Goal: Use online tool/utility: Utilize a website feature to perform a specific function

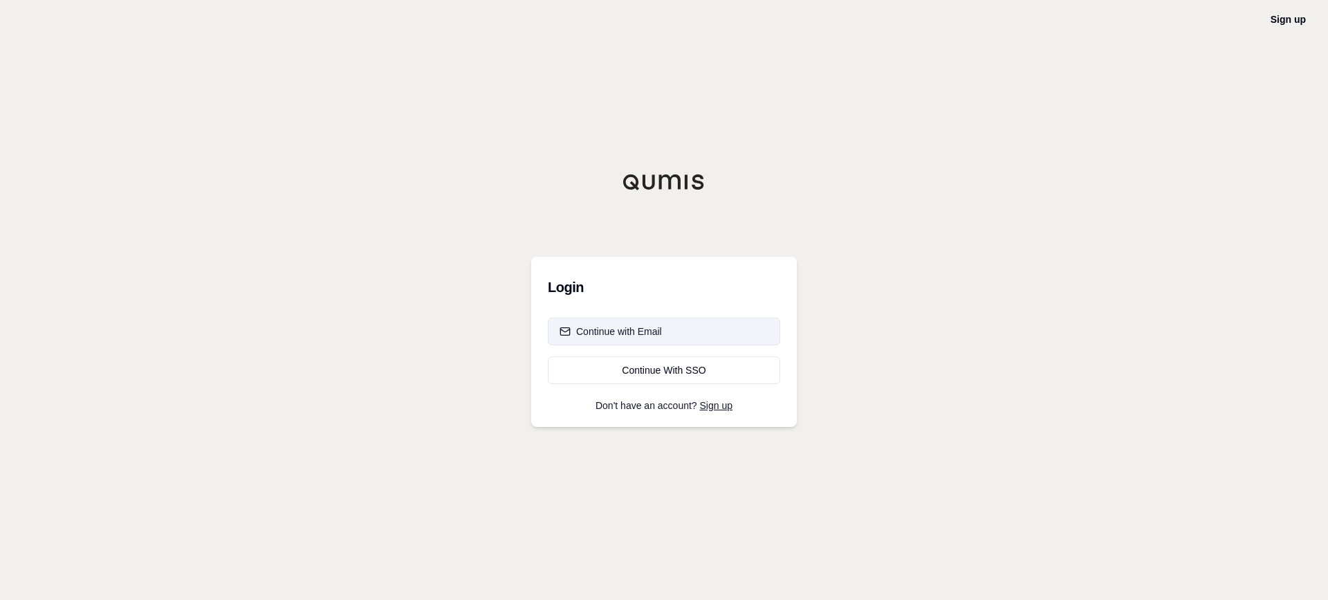
click at [643, 334] on div "Continue with Email" at bounding box center [611, 331] width 102 height 14
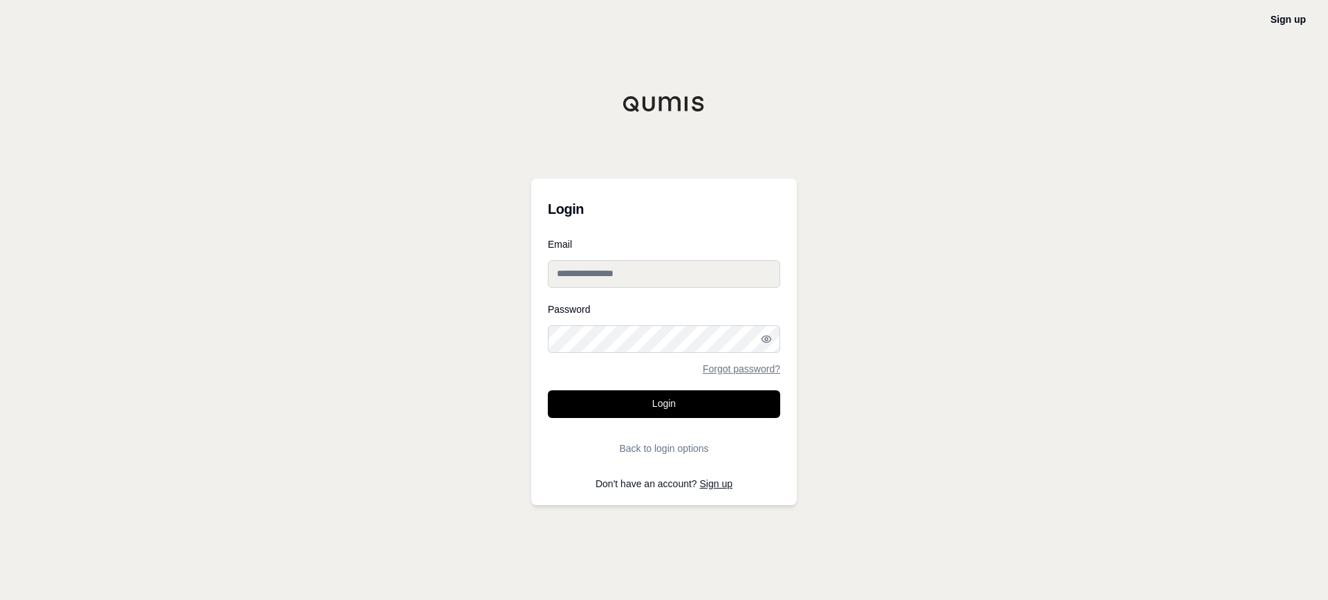
click at [668, 282] on input "Email" at bounding box center [664, 274] width 232 height 28
type input "**********"
click at [666, 403] on button "Login" at bounding box center [664, 404] width 232 height 28
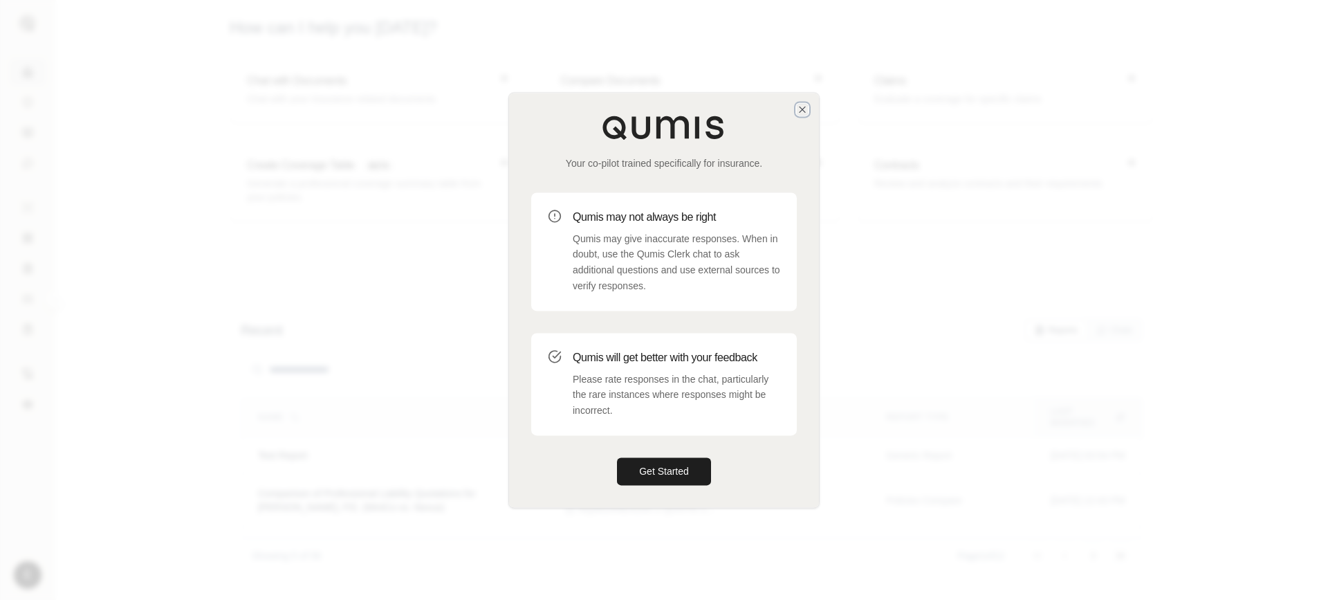
click at [804, 109] on icon "button" at bounding box center [802, 109] width 11 height 11
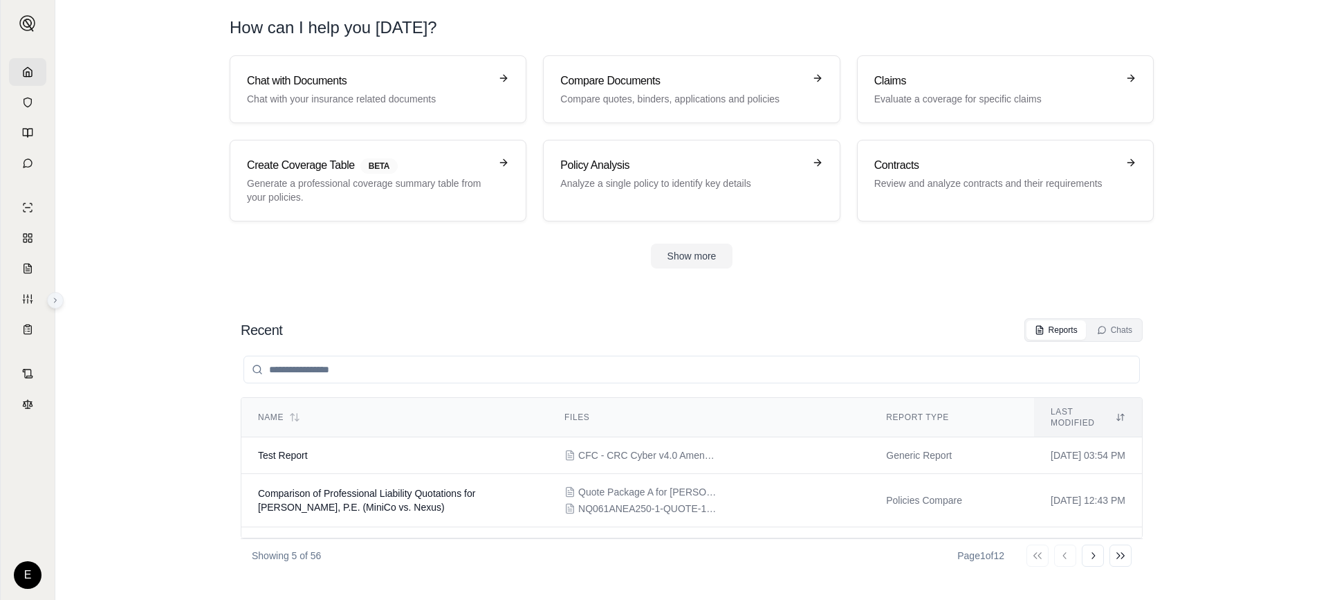
click at [58, 300] on icon at bounding box center [55, 300] width 8 height 8
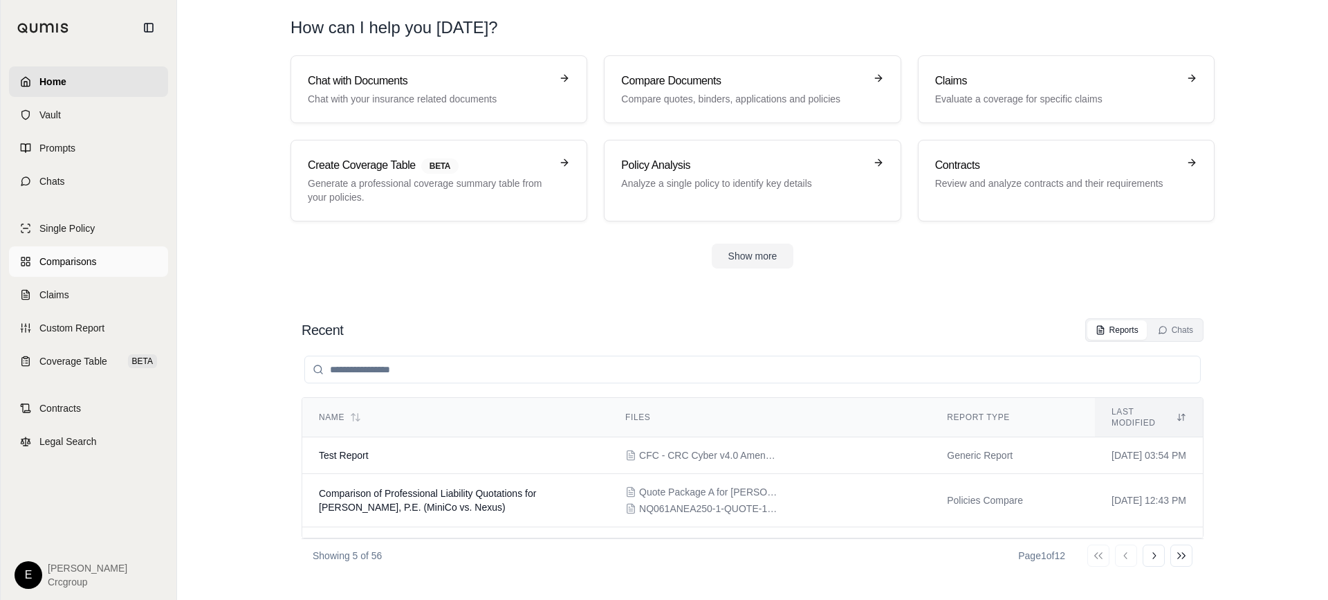
click at [76, 261] on span "Comparisons" at bounding box center [67, 262] width 57 height 14
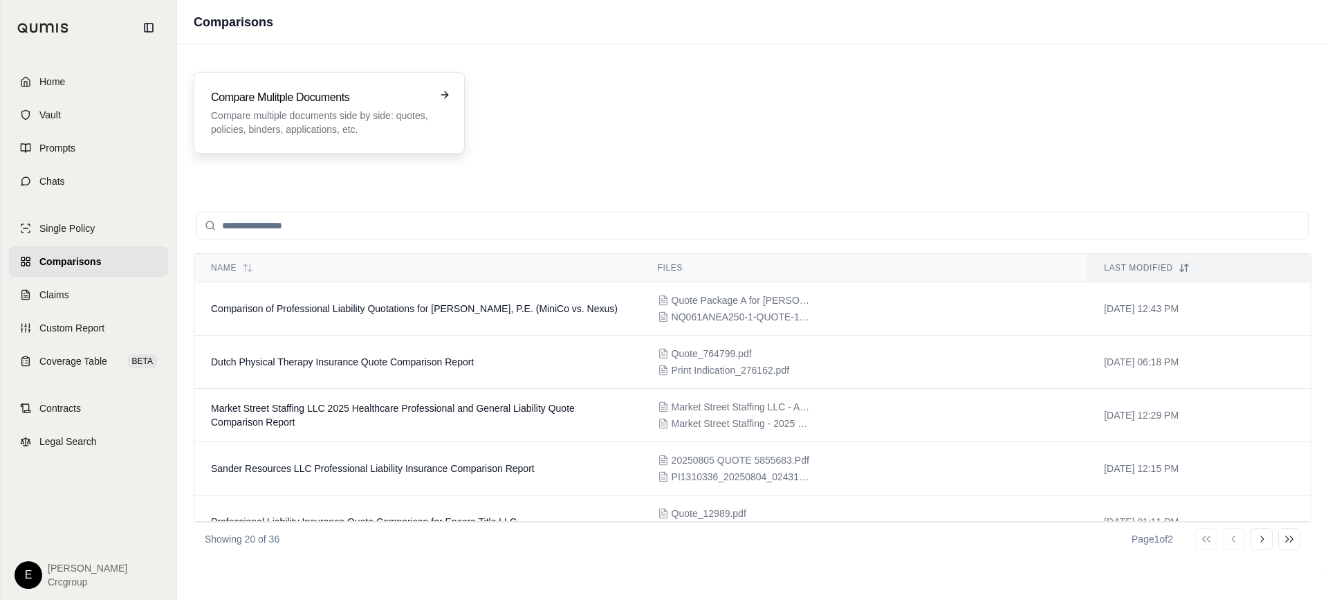
click at [353, 122] on p "Compare multiple documents side by side: quotes, policies, binders, application…" at bounding box center [319, 123] width 217 height 28
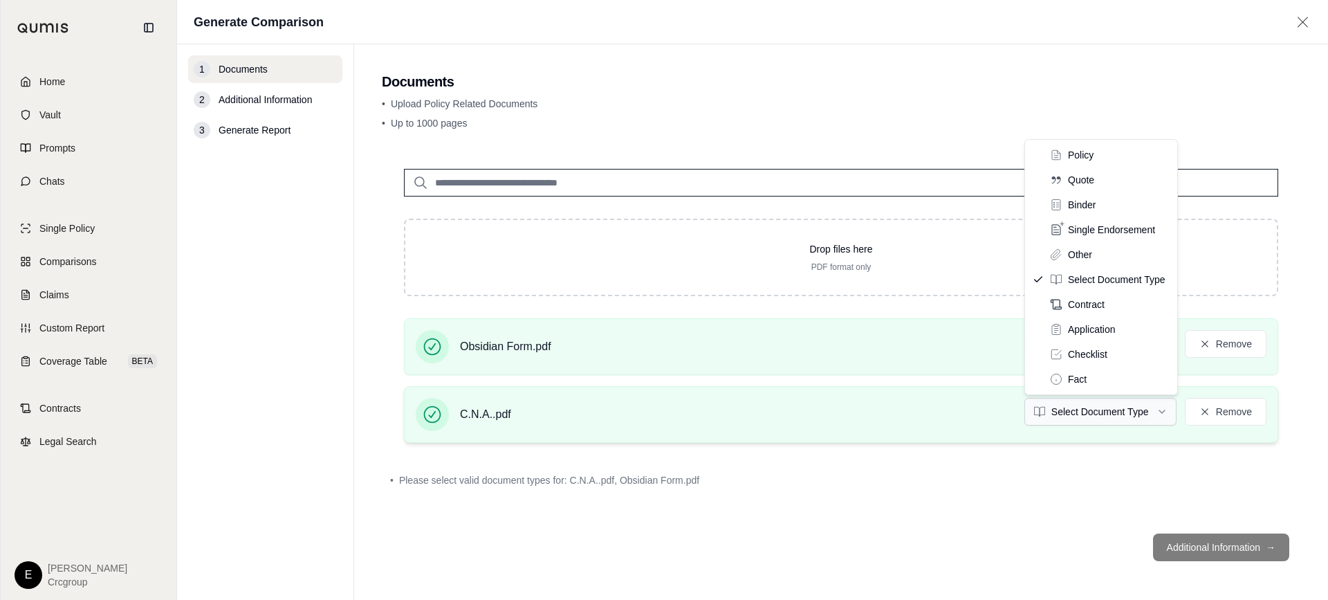
click at [1159, 419] on html "Home Vault Prompts Chats Single Policy Comparisons Claims Custom Report Coverag…" at bounding box center [664, 300] width 1328 height 600
drag, startPoint x: 1088, startPoint y: 159, endPoint x: 1087, endPoint y: 167, distance: 7.6
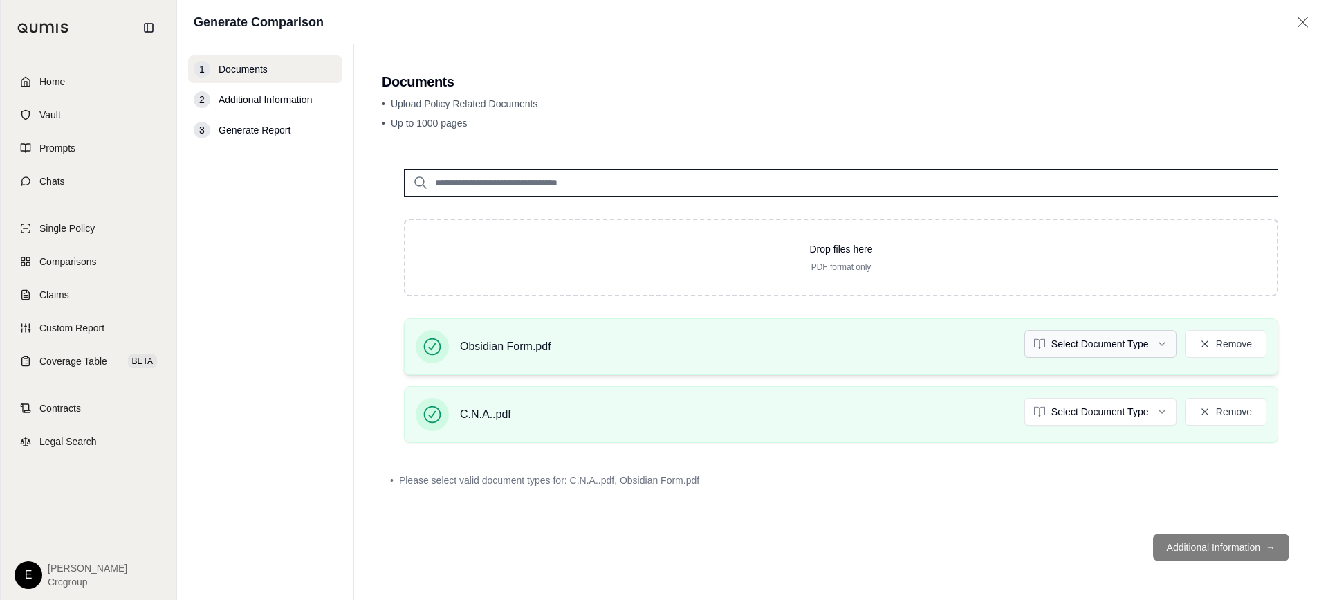
click at [1122, 341] on html "Home Vault Prompts Chats Single Policy Comparisons Claims Custom Report Coverag…" at bounding box center [664, 300] width 1328 height 600
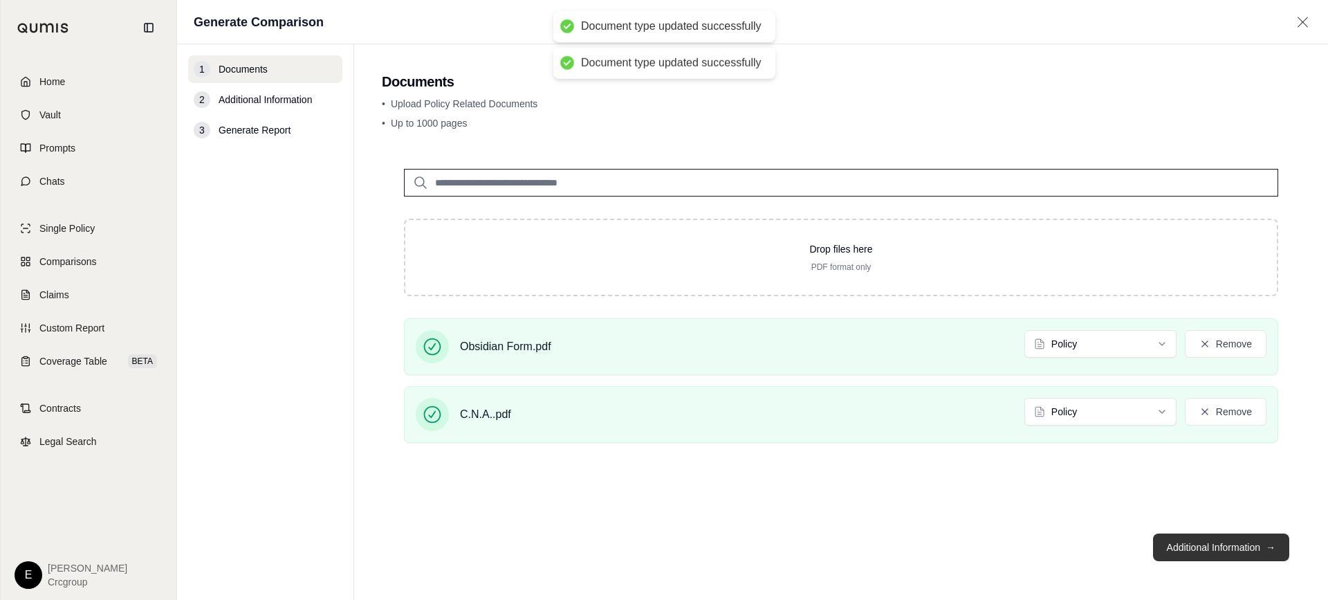
drag, startPoint x: 1208, startPoint y: 550, endPoint x: 1199, endPoint y: 549, distance: 8.3
click at [1208, 550] on button "Additional Information →" at bounding box center [1221, 547] width 136 height 28
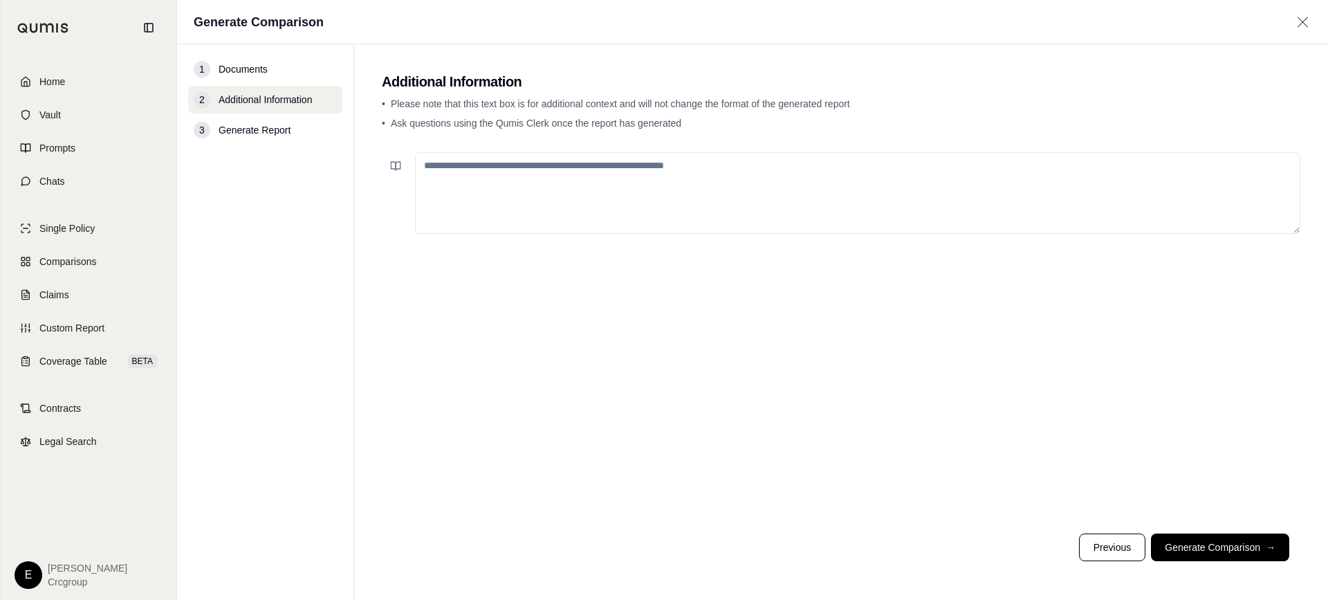
click at [488, 184] on textarea at bounding box center [857, 193] width 885 height 82
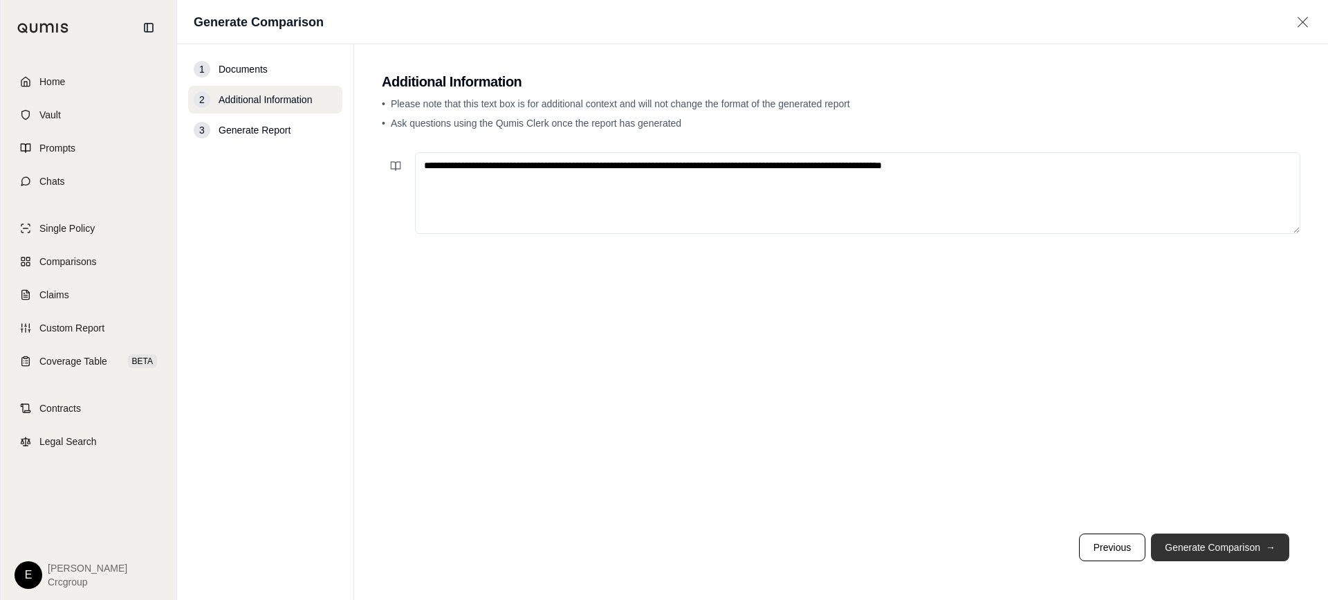
type textarea "**********"
click at [1182, 549] on button "Generate Comparison →" at bounding box center [1220, 547] width 138 height 28
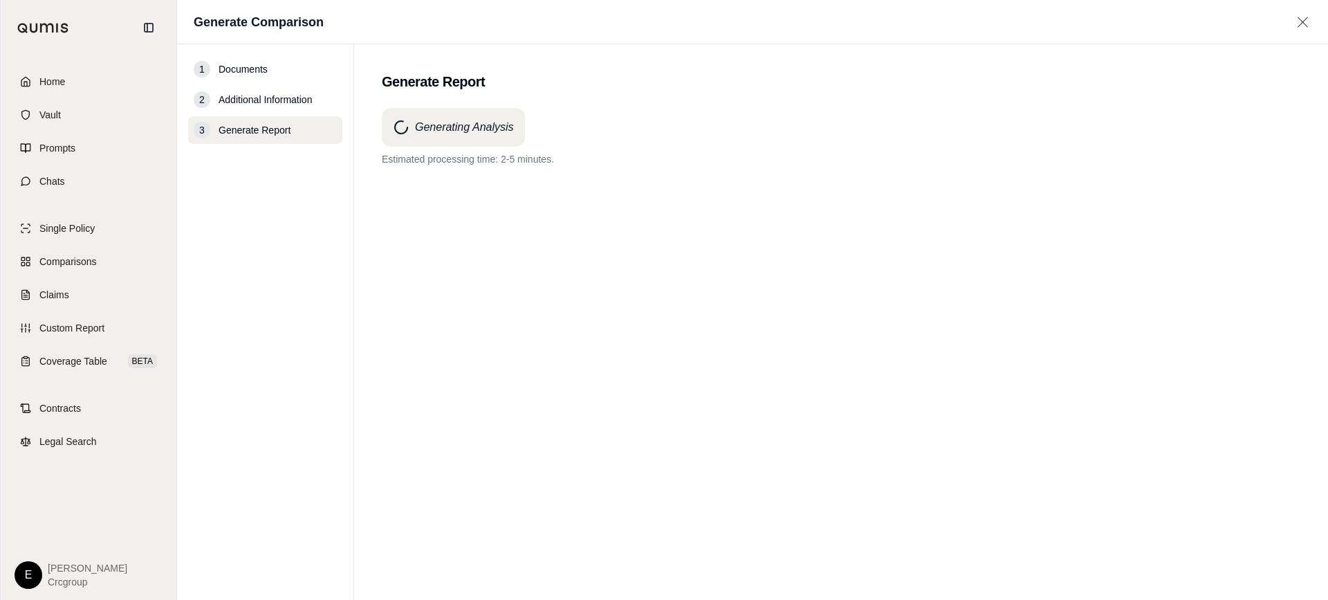
click at [830, 400] on div "Generating Analysis Estimated processing time: 2-5 minutes." at bounding box center [841, 329] width 919 height 442
click at [293, 105] on div "2 Additional Information" at bounding box center [265, 100] width 154 height 28
click at [289, 100] on span "Additional Information" at bounding box center [265, 100] width 93 height 14
click at [1301, 24] on icon at bounding box center [1302, 22] width 17 height 14
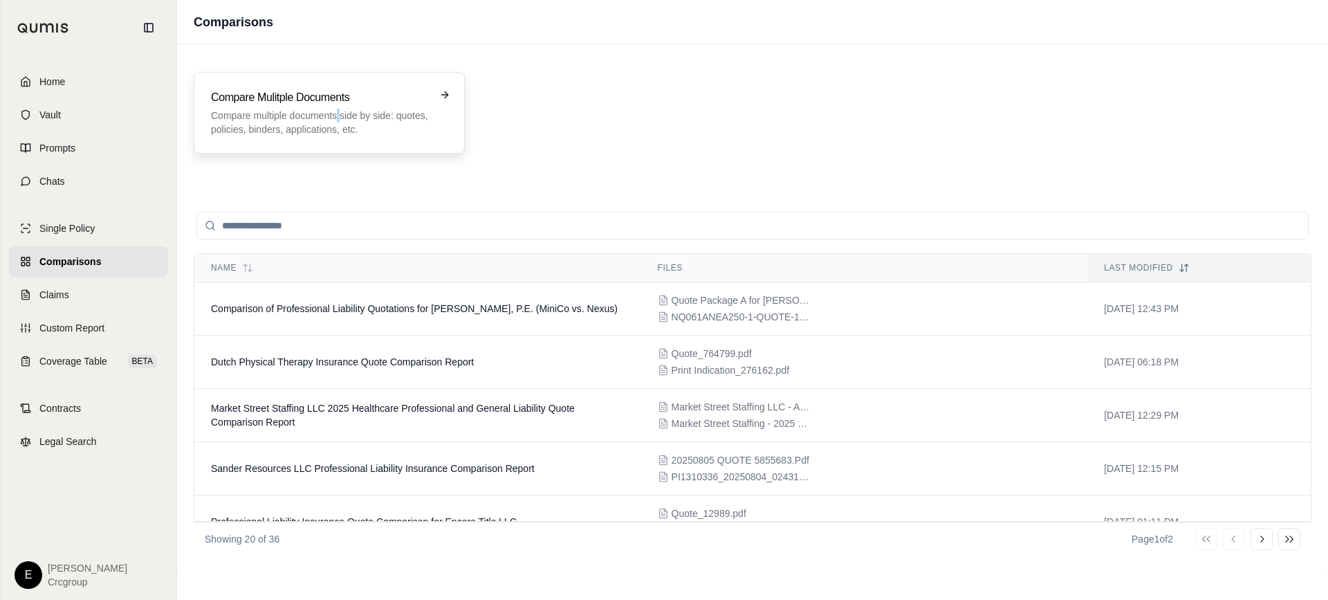
click at [339, 108] on div "Compare Mulitple Documents Compare multiple documents side by side: quotes, pol…" at bounding box center [319, 112] width 217 height 47
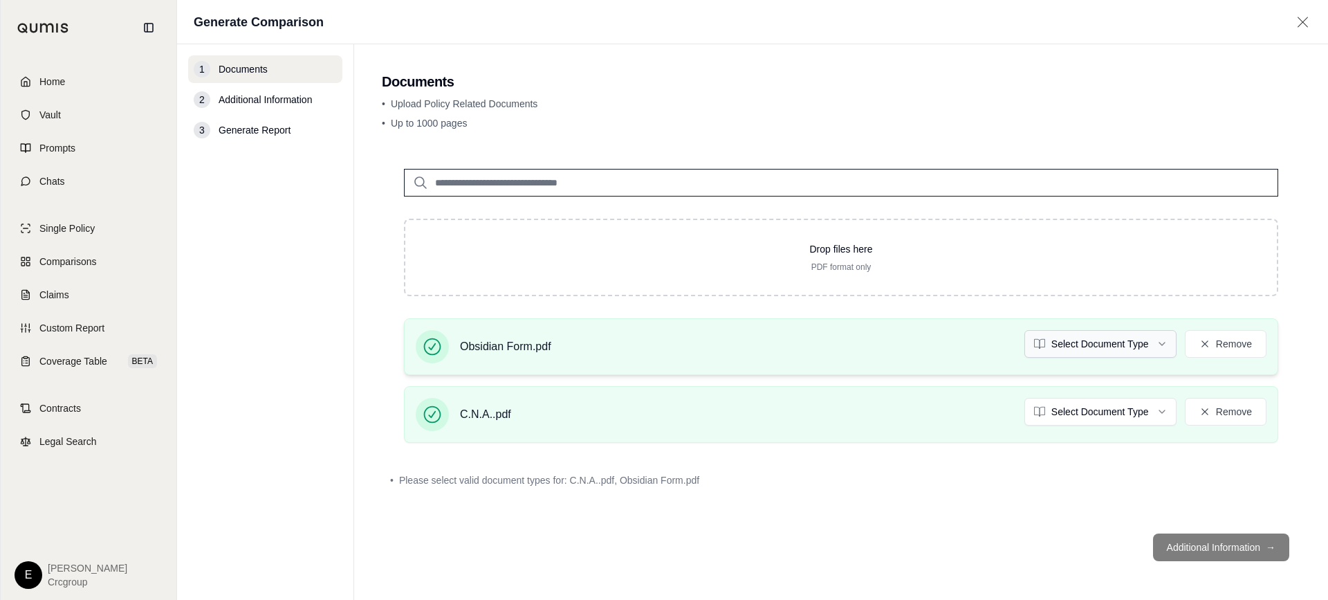
click at [1104, 338] on html "Home Vault Prompts Chats Single Policy Comparisons Claims Custom Report Coverag…" at bounding box center [664, 300] width 1328 height 600
click at [1112, 411] on html "Home Vault Prompts Chats Single Policy Comparisons Claims Custom Report Coverag…" at bounding box center [664, 300] width 1328 height 600
click at [1204, 547] on footer "Additional Information →" at bounding box center [841, 547] width 919 height 50
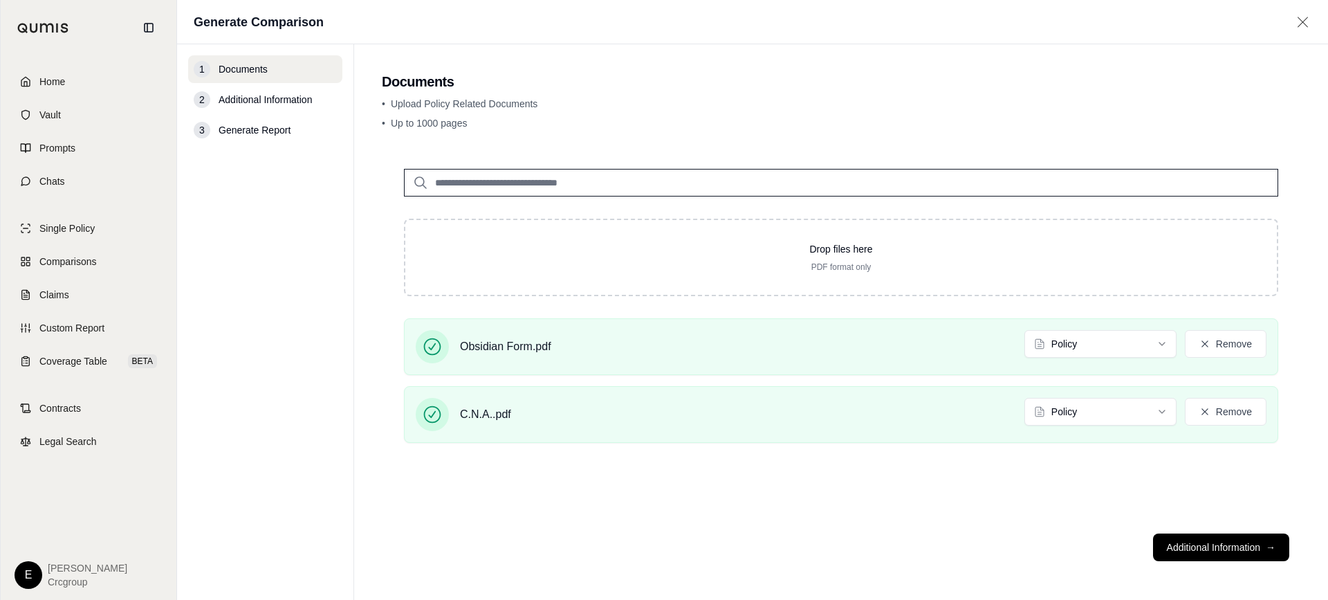
drag, startPoint x: 1191, startPoint y: 547, endPoint x: 1166, endPoint y: 533, distance: 29.4
click at [1193, 546] on button "Additional Information →" at bounding box center [1221, 547] width 136 height 28
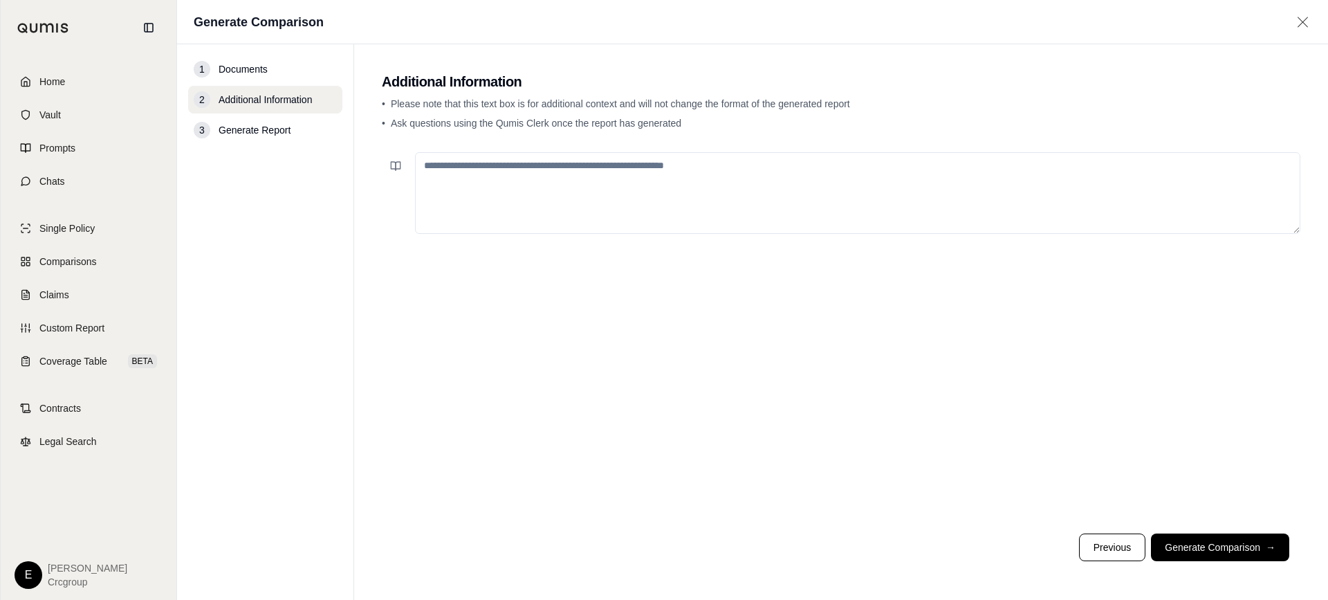
click at [493, 180] on textarea at bounding box center [857, 193] width 885 height 82
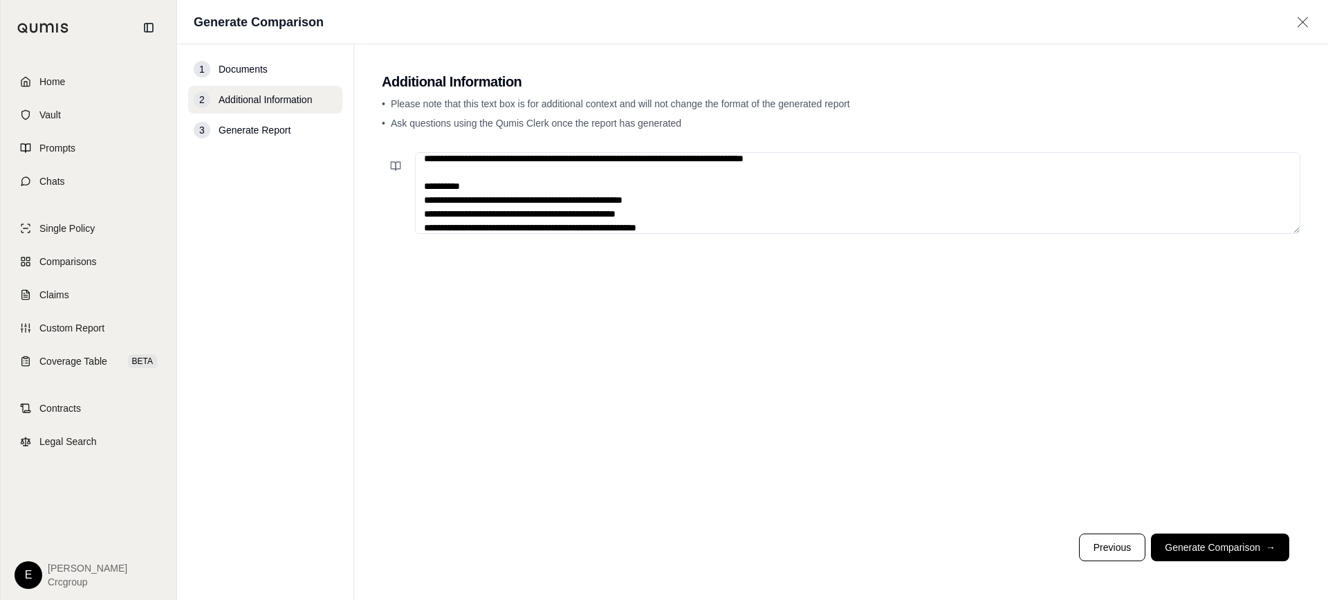
scroll to position [48, 0]
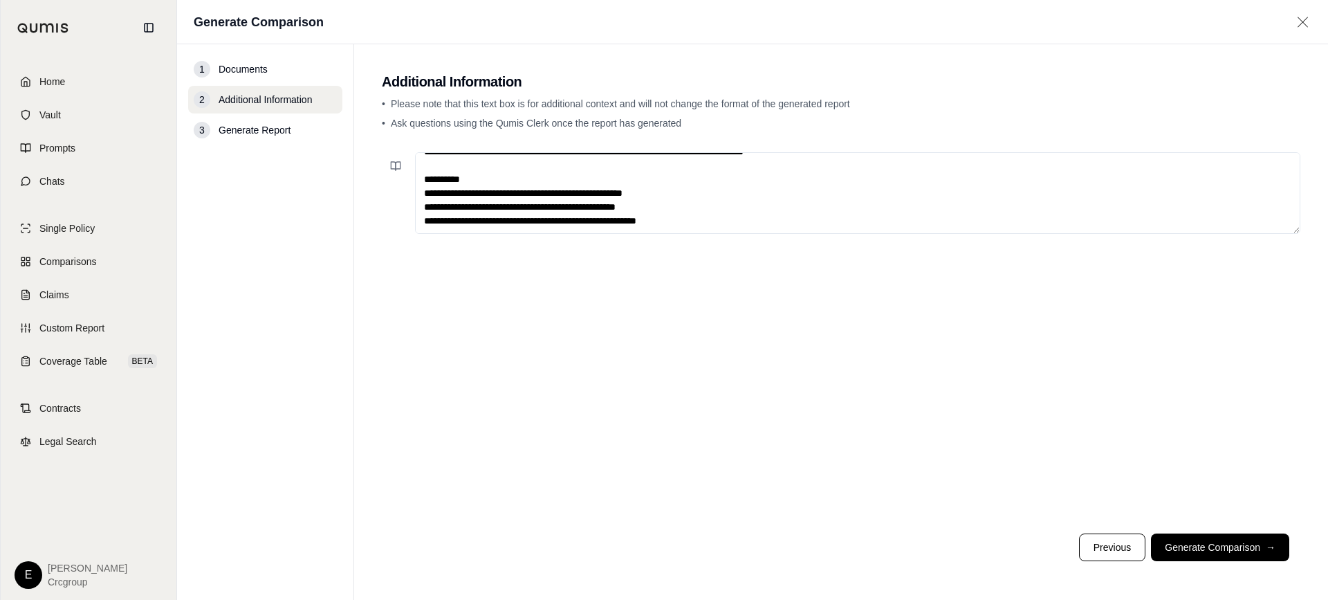
type textarea "**********"
click at [676, 209] on textarea "**********" at bounding box center [857, 193] width 885 height 82
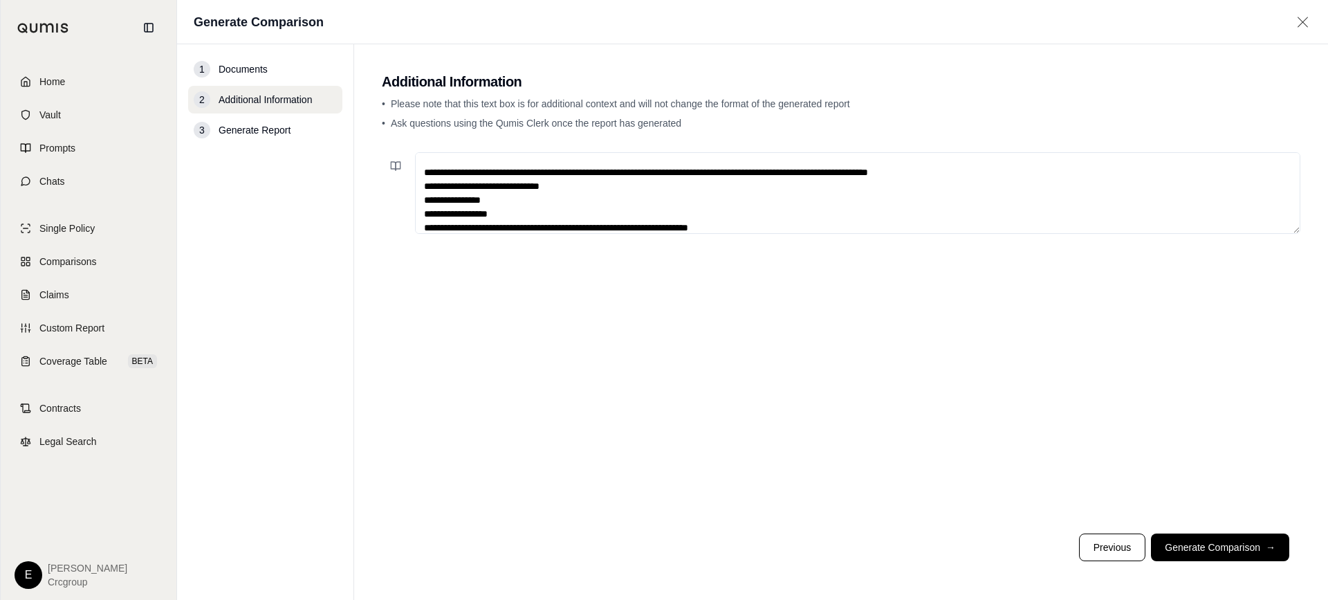
scroll to position [184, 0]
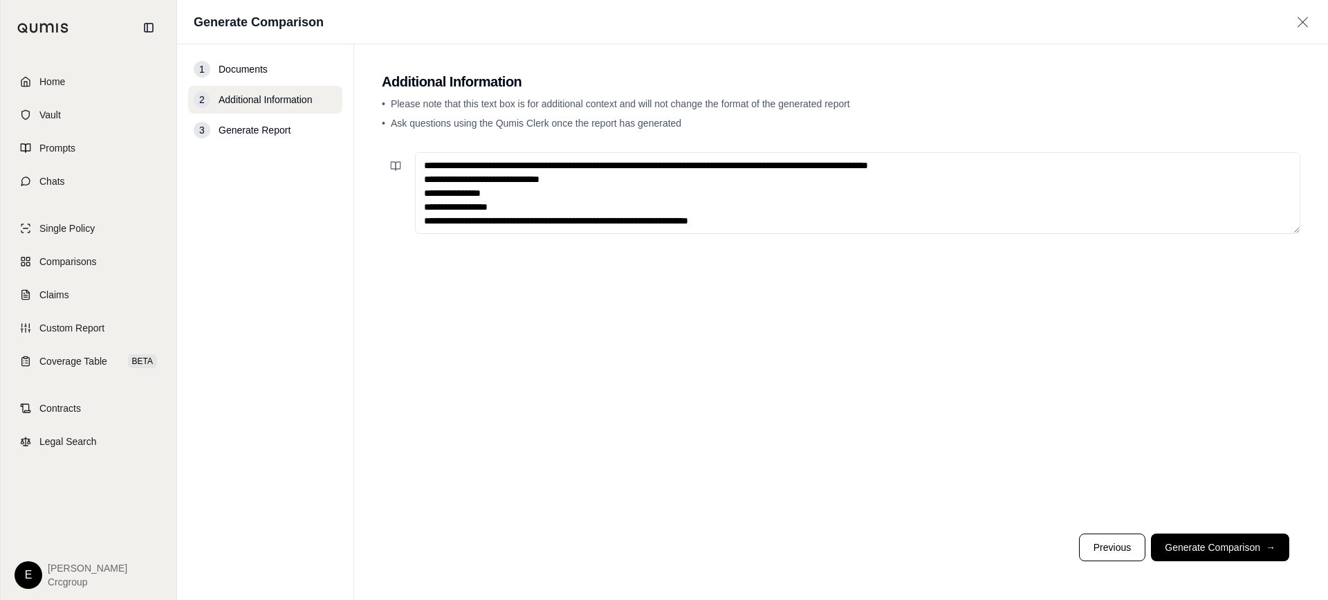
drag, startPoint x: 757, startPoint y: 227, endPoint x: 589, endPoint y: 211, distance: 168.8
click at [589, 211] on textarea "**********" at bounding box center [857, 193] width 885 height 82
click at [840, 226] on textarea "**********" at bounding box center [857, 193] width 885 height 82
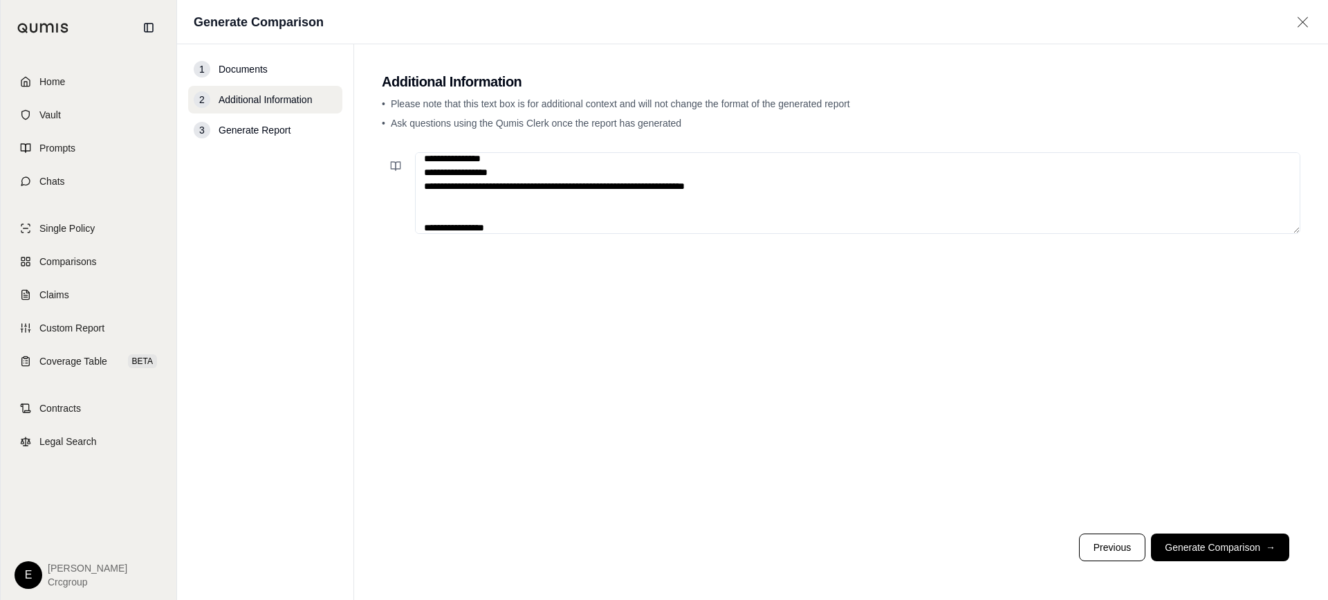
scroll to position [228, 0]
paste textarea "**********"
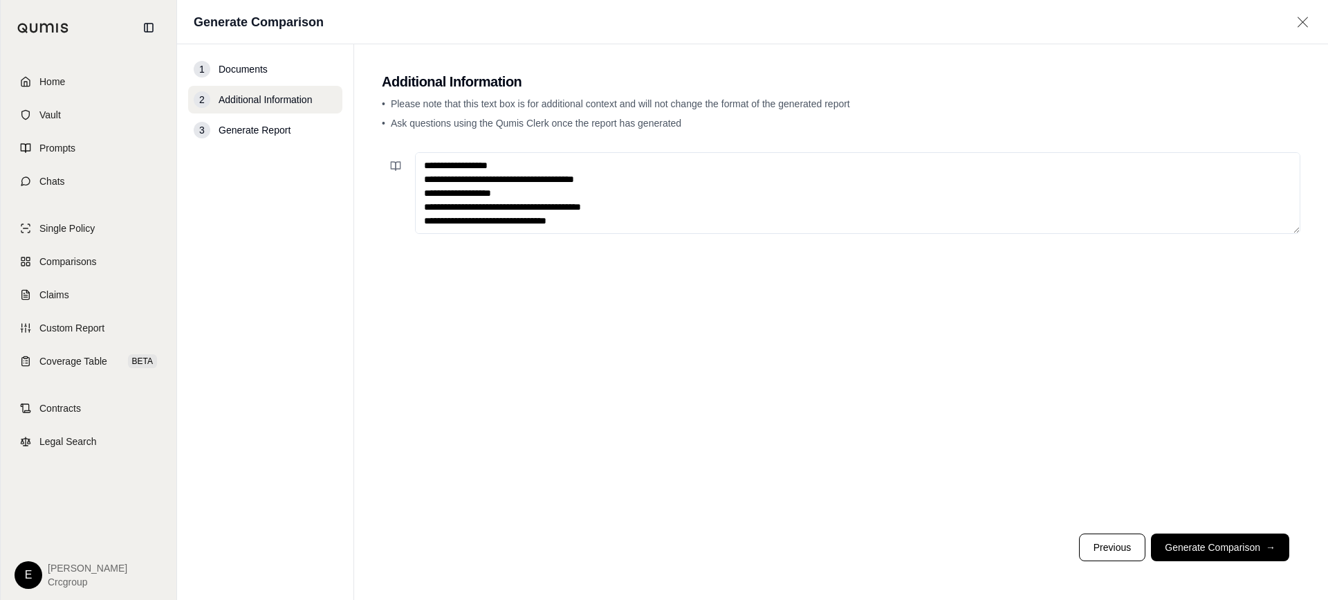
scroll to position [955, 0]
click at [578, 209] on textarea at bounding box center [857, 193] width 885 height 82
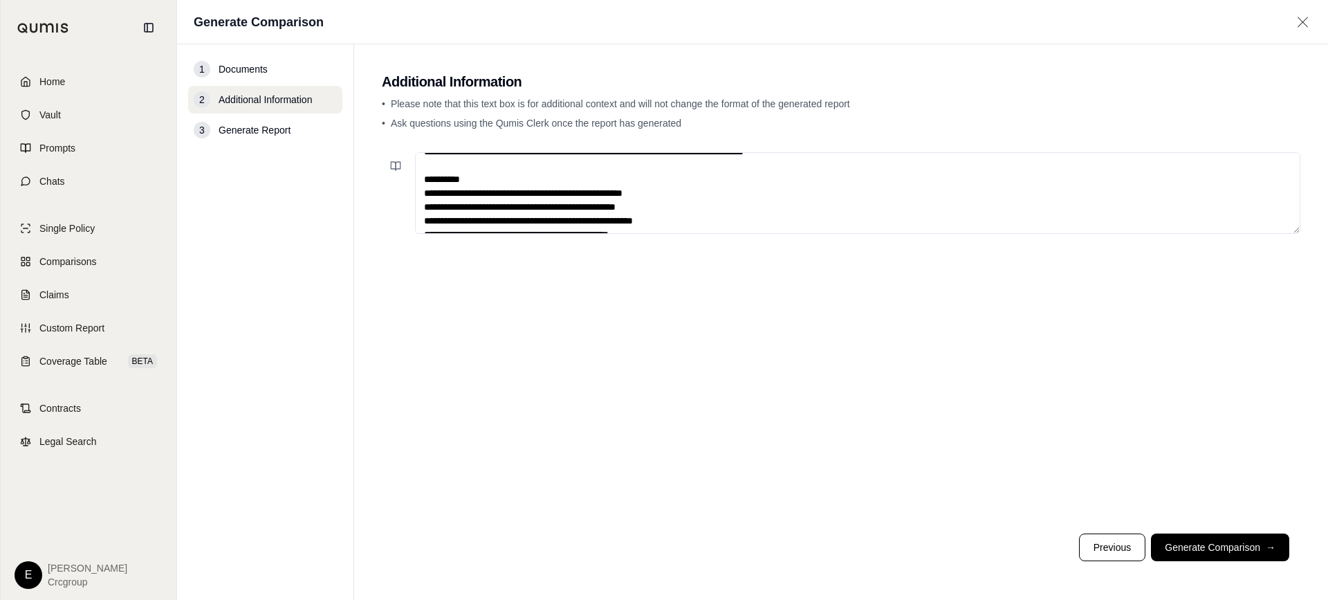
scroll to position [0, 0]
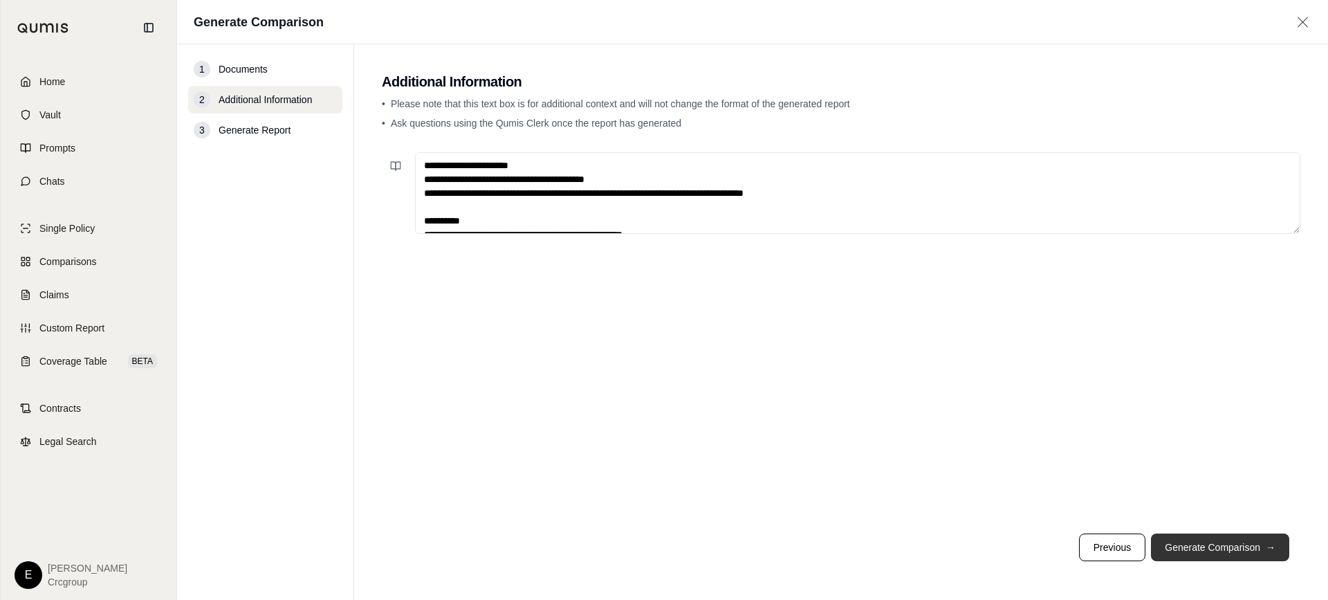
type textarea "**********"
click at [1208, 547] on button "Generate Comparison →" at bounding box center [1220, 547] width 138 height 28
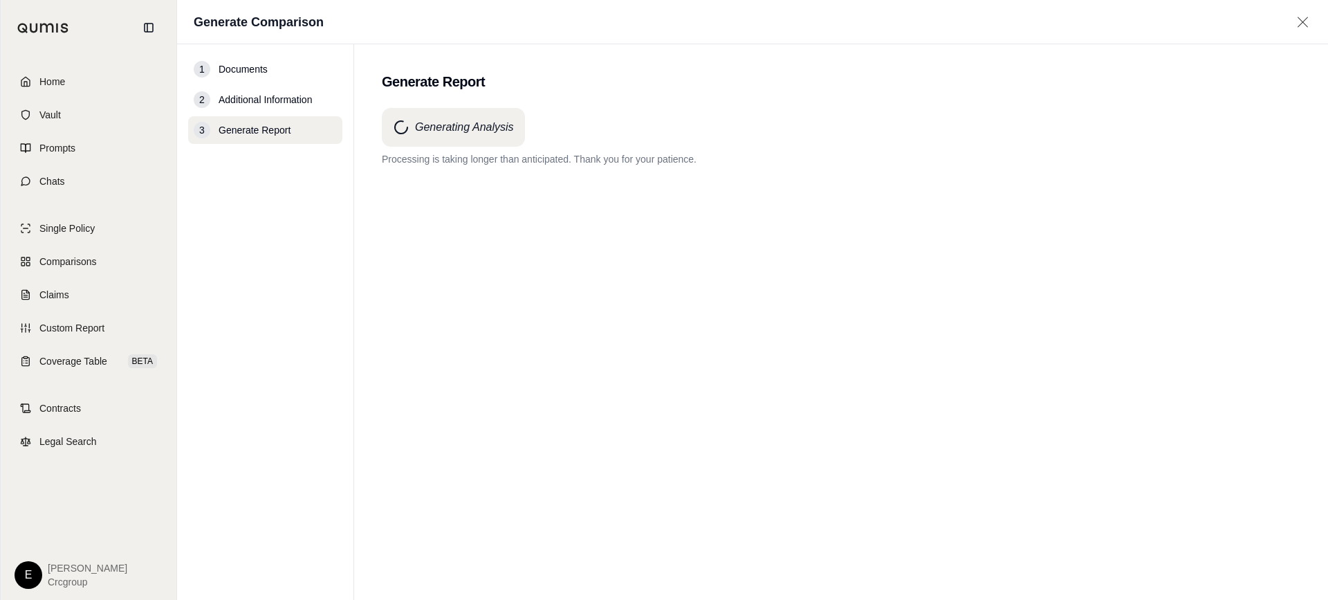
click at [668, 311] on div "Generating Analysis Processing is taking longer than anticipated. Thank you for…" at bounding box center [841, 329] width 919 height 442
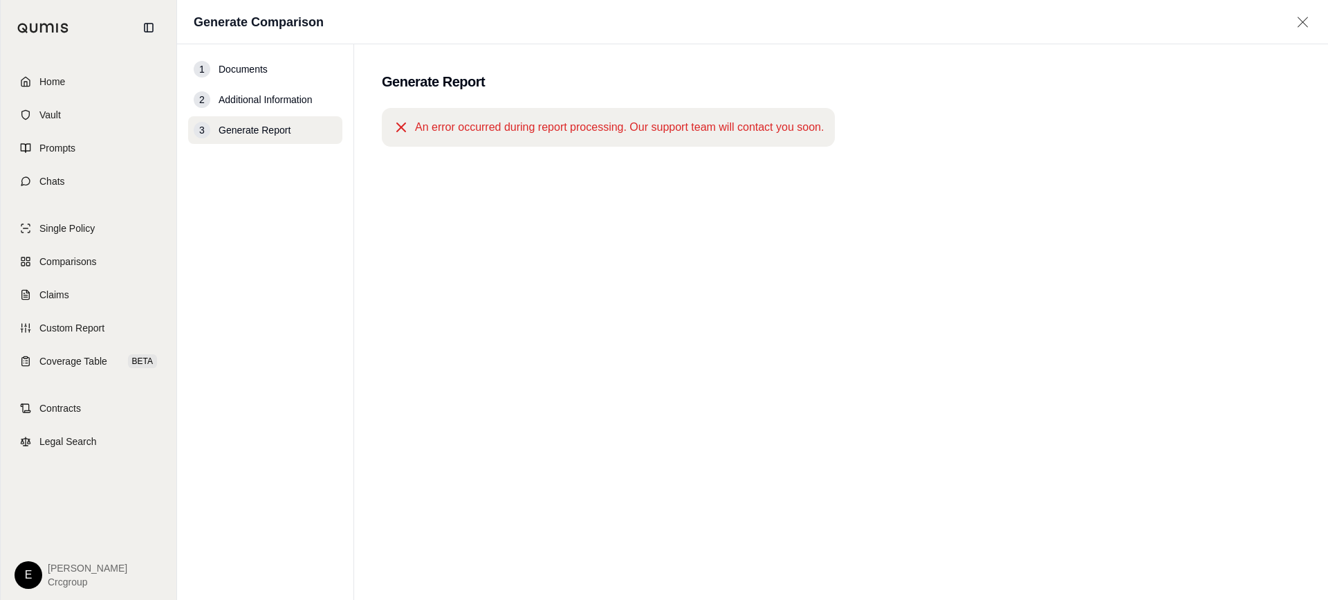
drag, startPoint x: 398, startPoint y: 131, endPoint x: 407, endPoint y: 139, distance: 12.2
click at [398, 131] on icon at bounding box center [401, 127] width 8 height 8
click at [528, 241] on div "An error occurred during report processing. Our support team will contact you s…" at bounding box center [841, 329] width 919 height 442
click at [50, 82] on span "Home" at bounding box center [52, 82] width 26 height 14
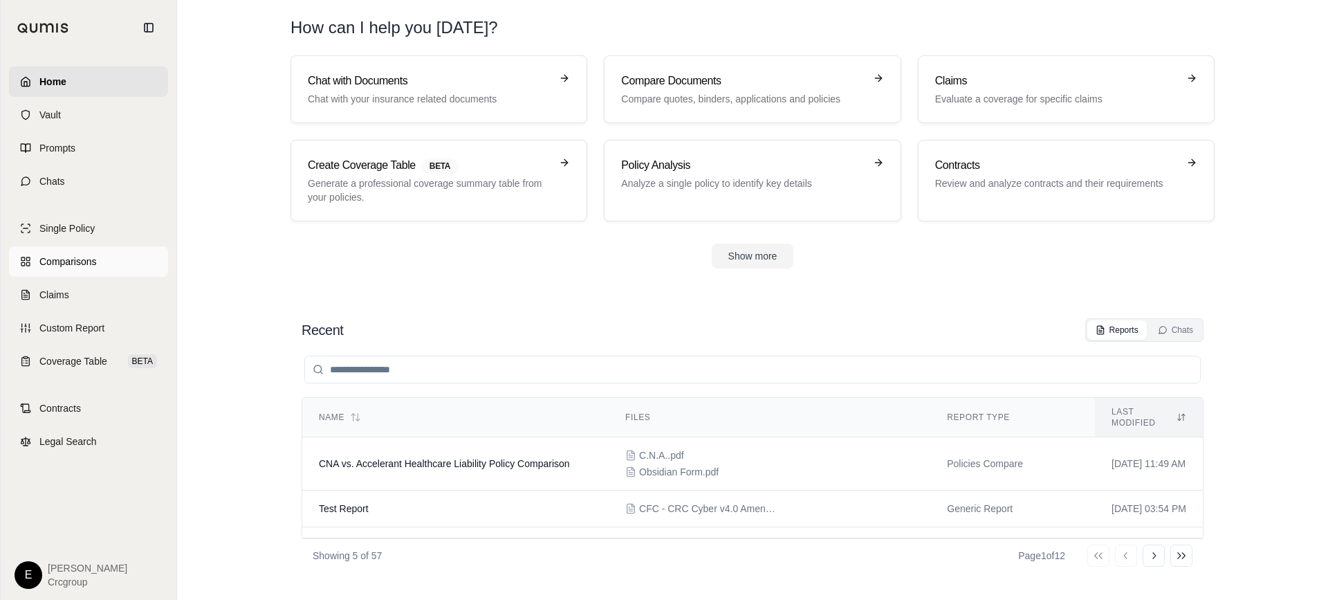
click at [76, 261] on span "Comparisons" at bounding box center [67, 262] width 57 height 14
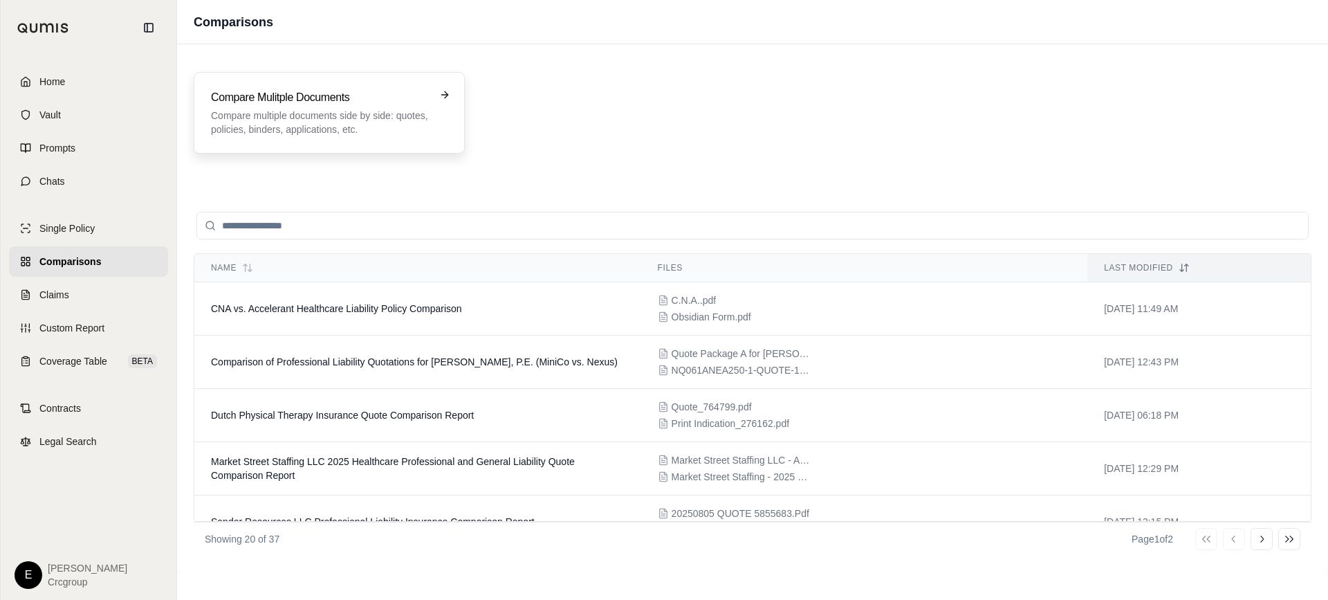
click at [358, 114] on p "Compare multiple documents side by side: quotes, policies, binders, application…" at bounding box center [319, 123] width 217 height 28
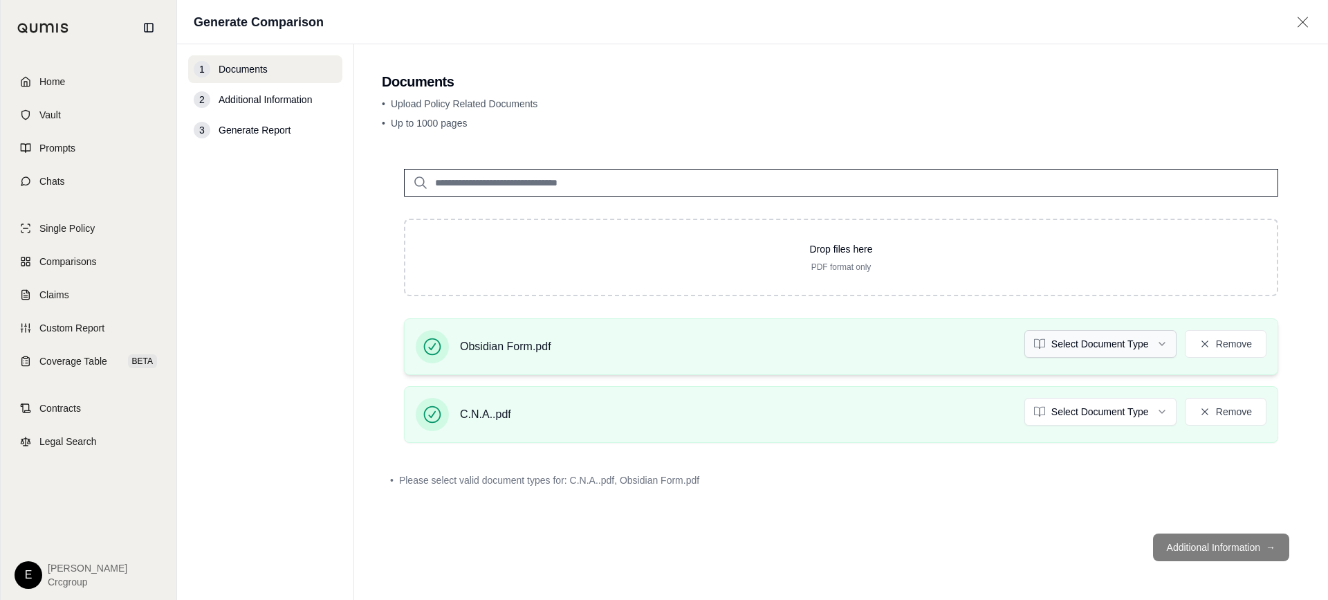
click at [1129, 343] on html "Home Vault Prompts Chats Single Policy Comparisons Claims Custom Report Coverag…" at bounding box center [664, 300] width 1328 height 600
drag, startPoint x: 1083, startPoint y: 89, endPoint x: 1089, endPoint y: 115, distance: 26.2
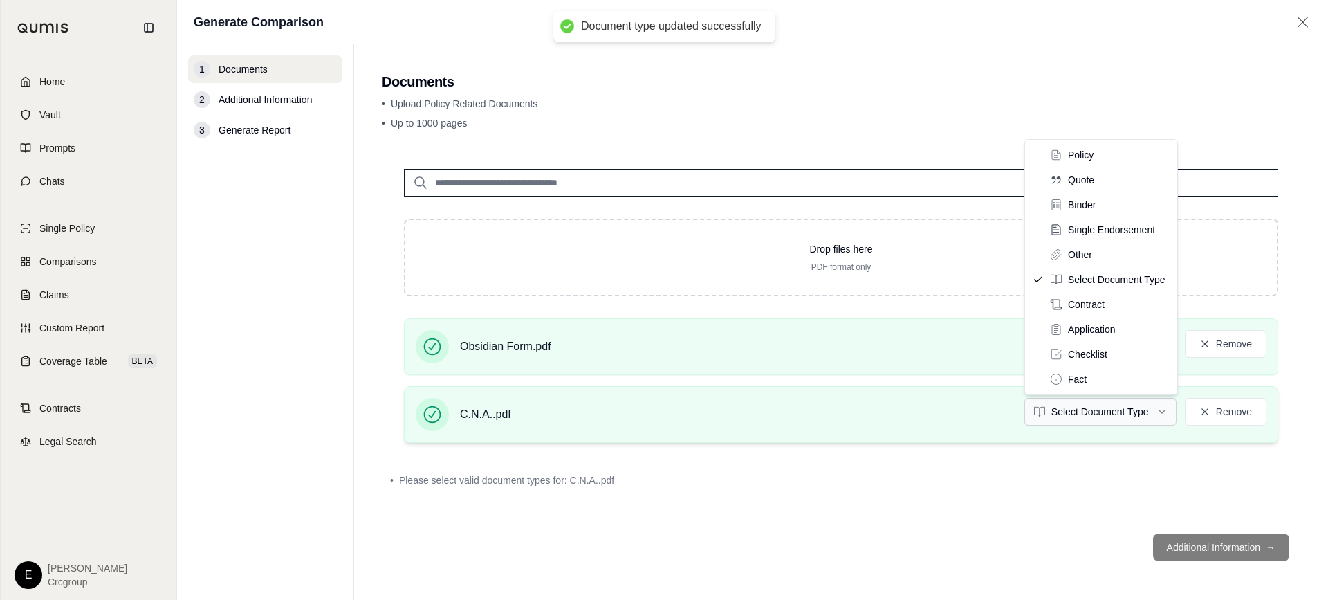
click at [1152, 410] on html "Document type updated successfully Home Vault Prompts Chats Single Policy Compa…" at bounding box center [664, 300] width 1328 height 600
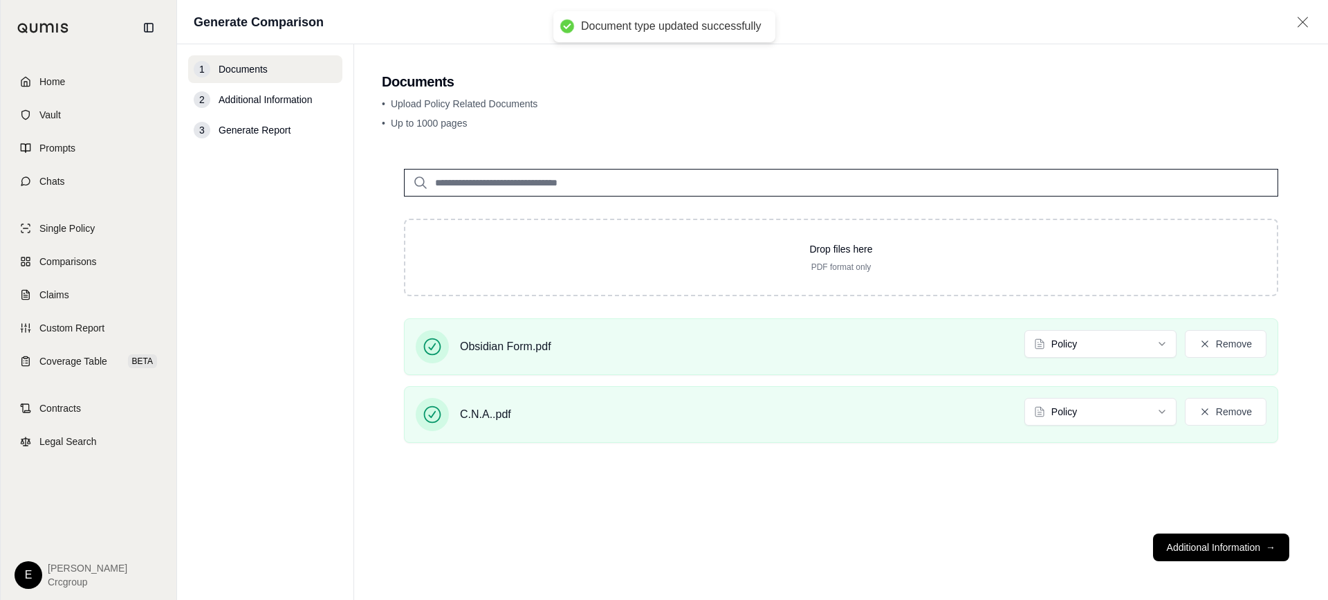
click at [996, 518] on div "Drop files here PDF format only Obsidian Form.pdf Policy Remove C.N.A..pdf Poli…" at bounding box center [841, 335] width 919 height 376
click at [1221, 549] on button "Additional Information →" at bounding box center [1221, 547] width 136 height 28
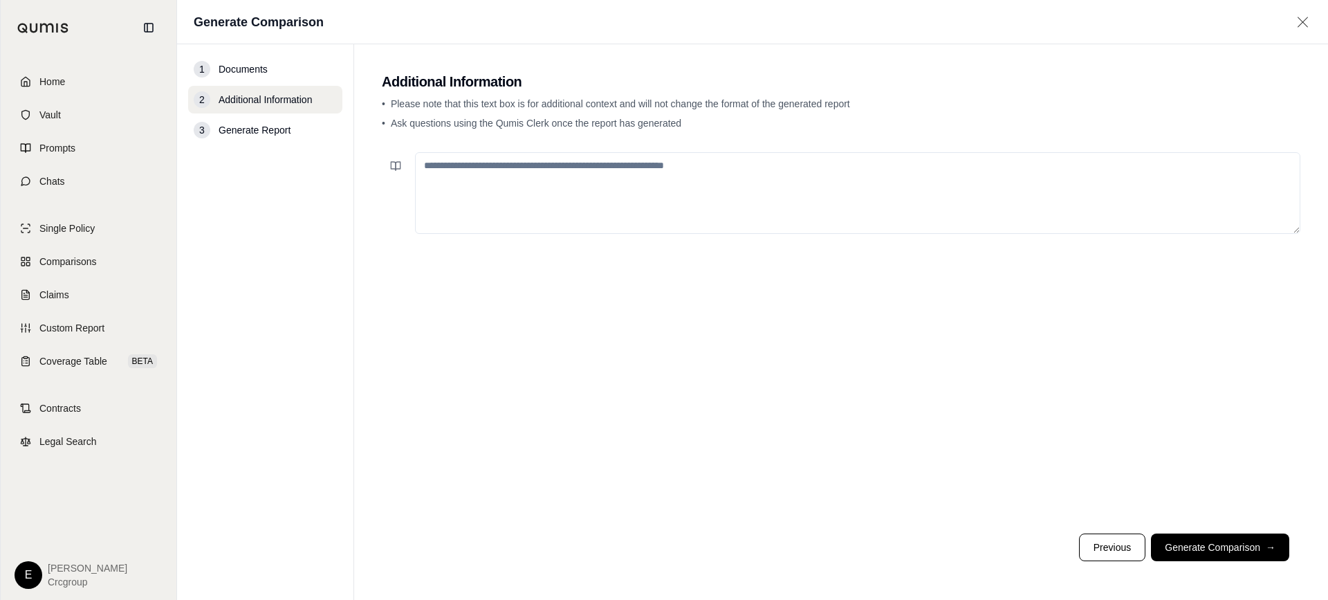
click at [472, 202] on textarea at bounding box center [857, 193] width 885 height 82
paste textarea "**********"
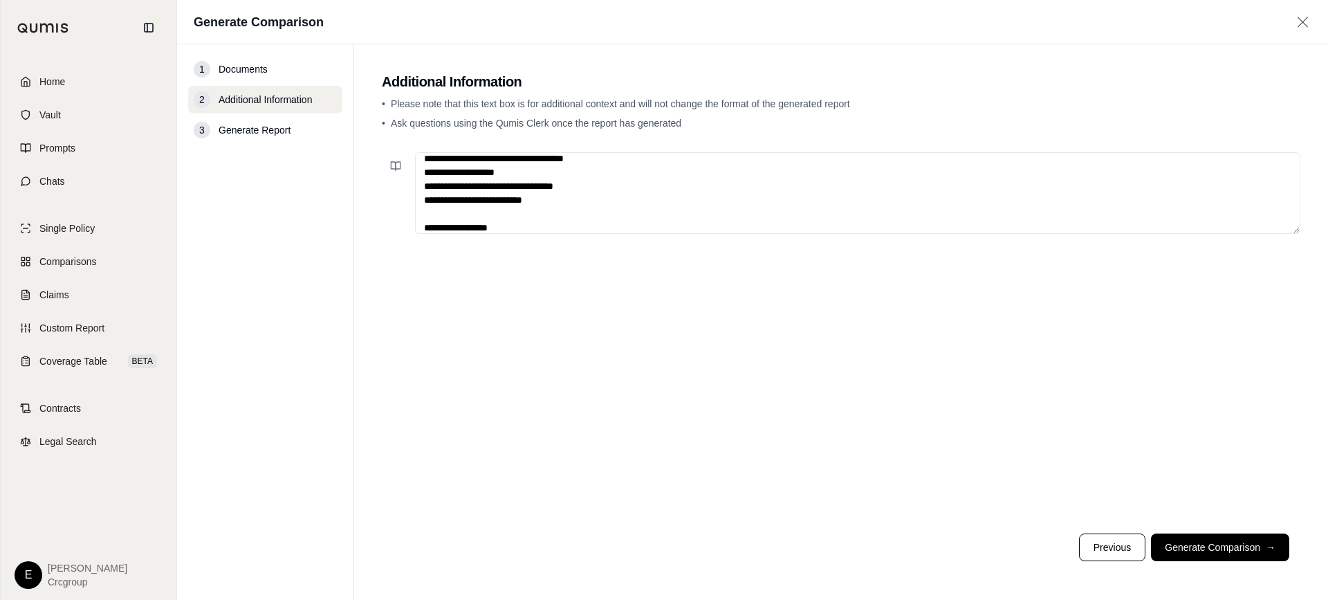
scroll to position [934, 0]
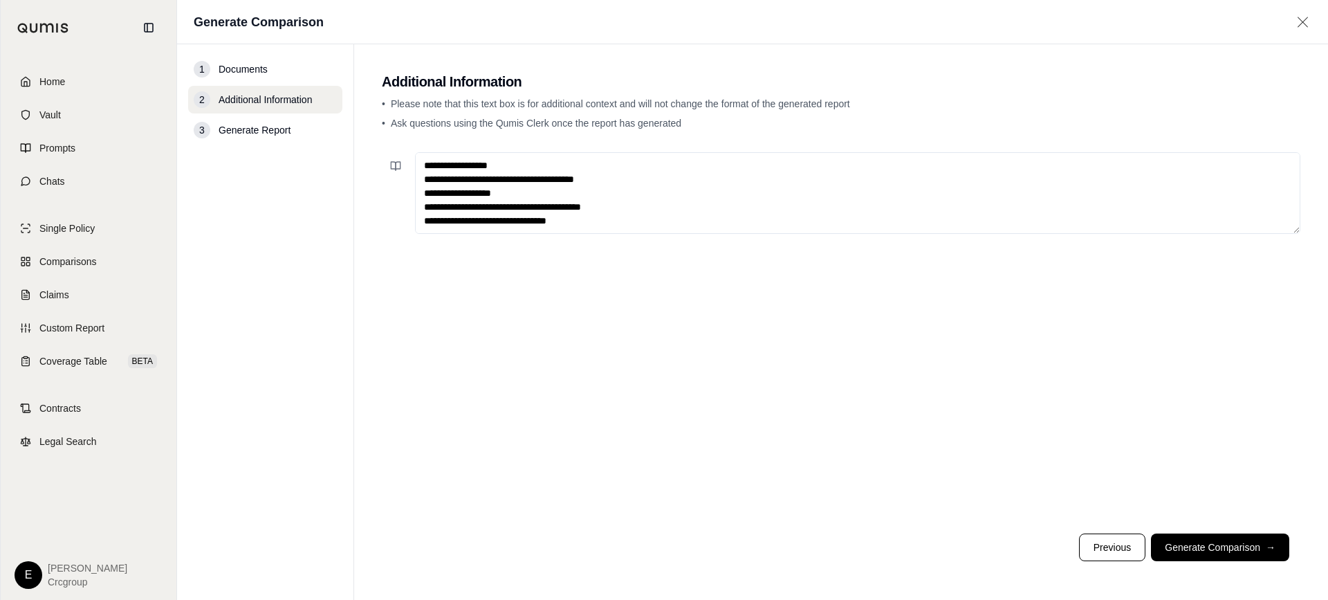
click at [578, 217] on textarea at bounding box center [857, 193] width 885 height 82
type textarea "**********"
click at [1235, 542] on button "Generate Comparison →" at bounding box center [1220, 547] width 138 height 28
